Goal: Task Accomplishment & Management: Complete application form

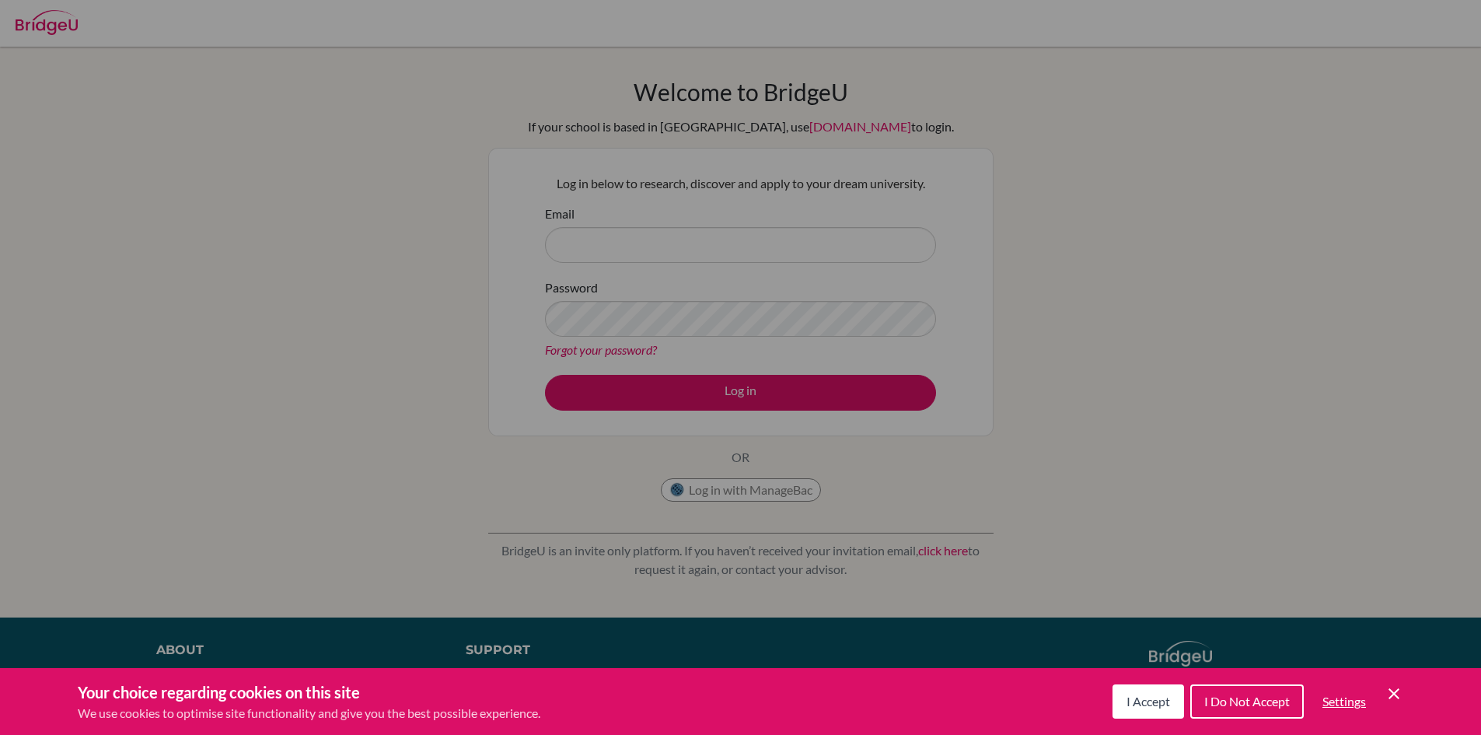
click at [1405, 256] on div "Cookie Preferences" at bounding box center [740, 367] width 1481 height 735
click at [1156, 689] on button "I Accept" at bounding box center [1149, 701] width 72 height 34
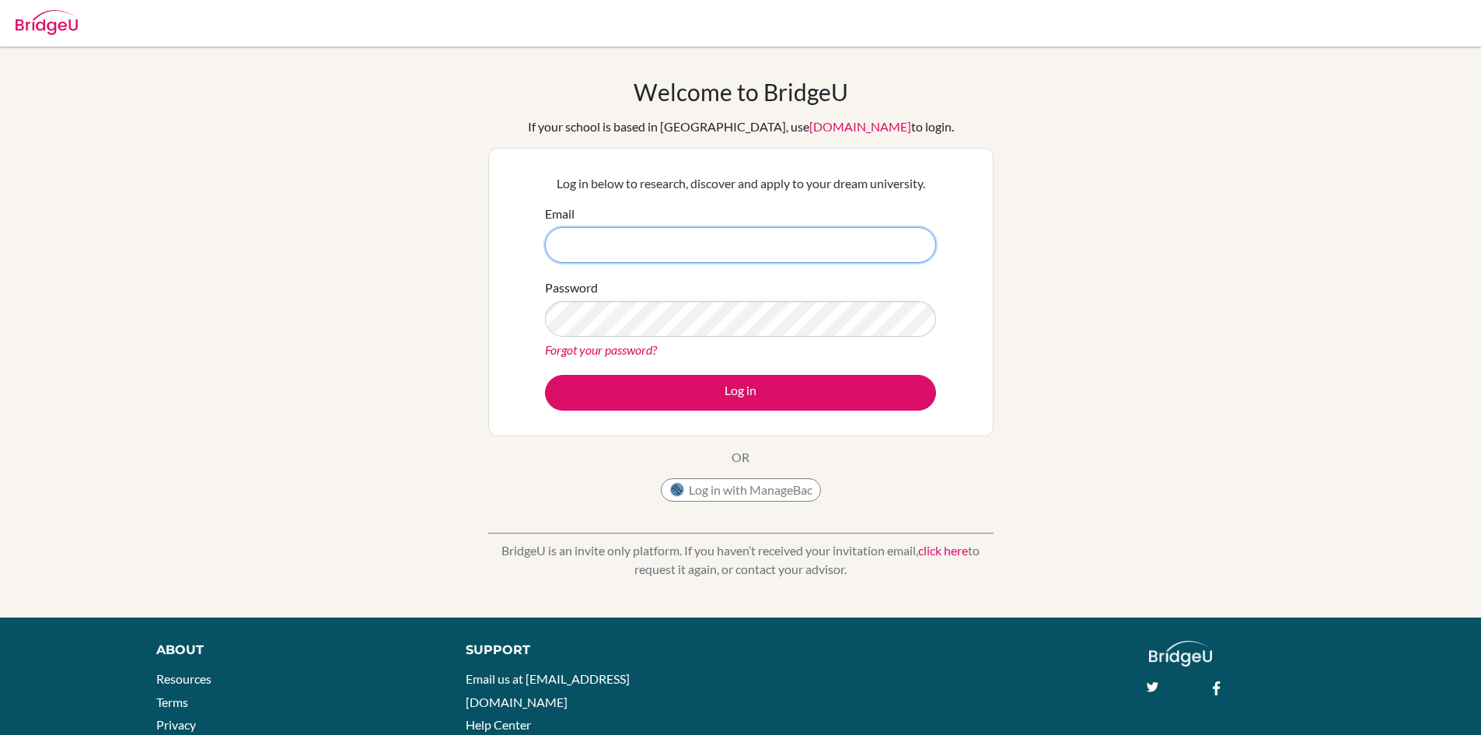
click at [611, 253] on input "Email" at bounding box center [740, 245] width 391 height 36
type input "H"
drag, startPoint x: 647, startPoint y: 243, endPoint x: 627, endPoint y: 250, distance: 21.4
click at [627, 250] on input "[EMAIL_ADDRESS][DOMAIN_NAME]" at bounding box center [740, 245] width 391 height 36
type input "[EMAIL_ADDRESS][DOMAIN_NAME]"
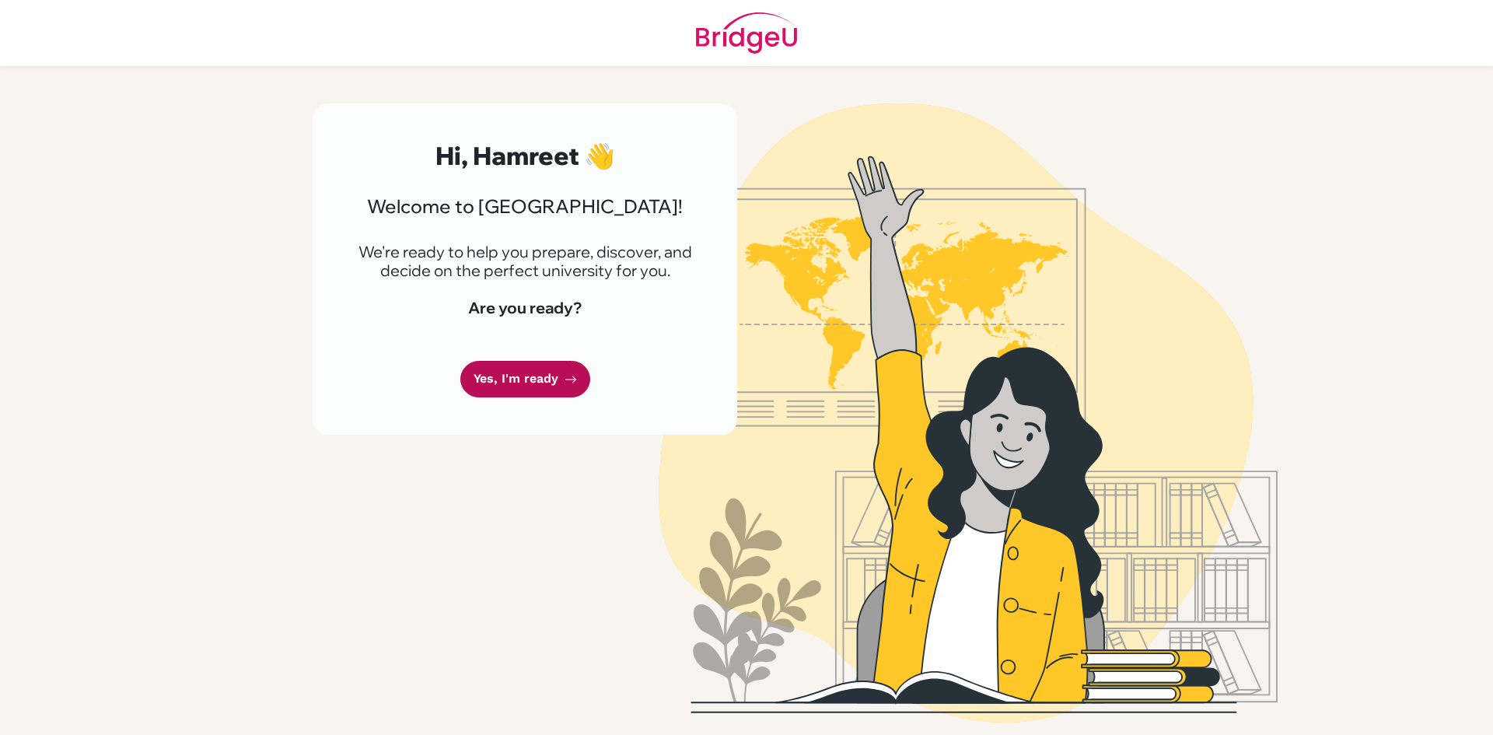
click at [525, 384] on link "Yes, I'm ready" at bounding box center [525, 379] width 130 height 37
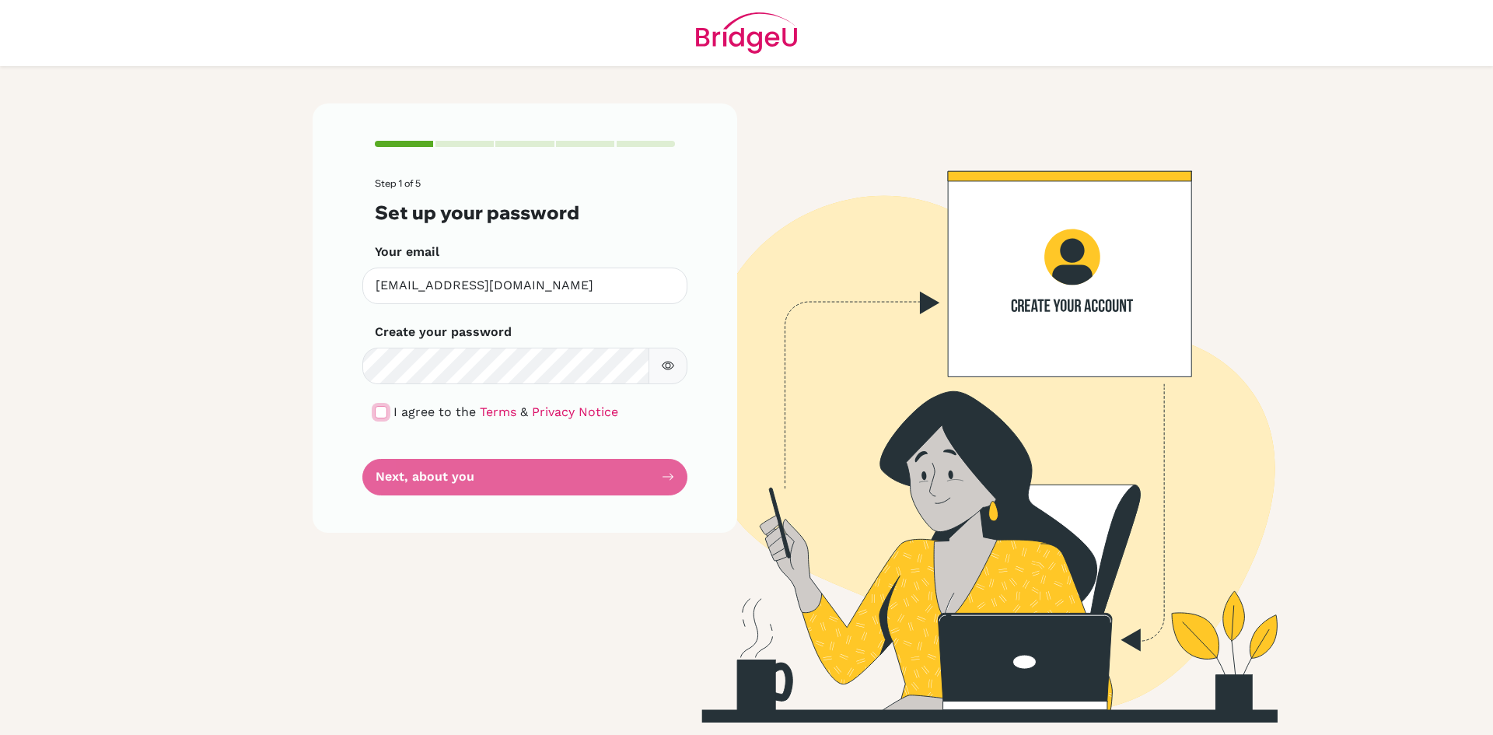
click at [376, 411] on input "checkbox" at bounding box center [381, 412] width 12 height 12
checkbox input "true"
click at [660, 370] on button "button" at bounding box center [668, 366] width 39 height 37
click at [588, 464] on button "Next, about you" at bounding box center [524, 477] width 325 height 37
